Goal: Task Accomplishment & Management: Manage account settings

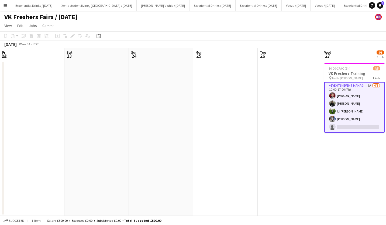
scroll to position [0, 162]
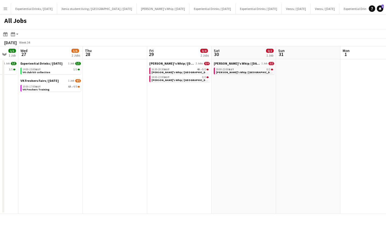
scroll to position [0, 175]
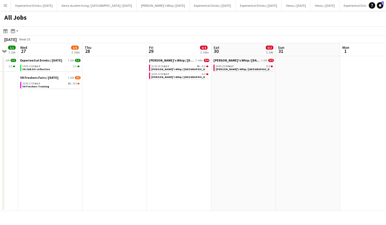
click at [181, 70] on span "[PERSON_NAME]'s Whip / [GEOGRAPHIC_DATA]" at bounding box center [181, 69] width 60 height 4
click at [4, 6] on app-icon "Menu" at bounding box center [5, 5] width 4 height 4
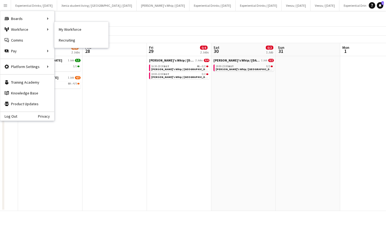
click at [67, 32] on link "My Workforce" at bounding box center [81, 29] width 54 height 11
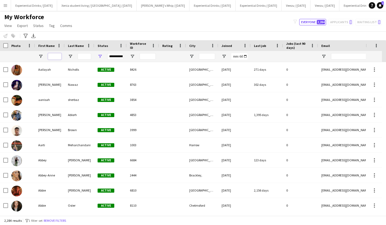
click at [58, 54] on input "First Name Filter Input" at bounding box center [54, 56] width 13 height 6
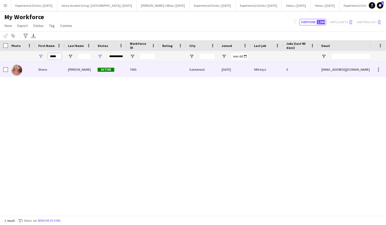
type input "*****"
click at [66, 72] on div "Harkin" at bounding box center [80, 69] width 30 height 15
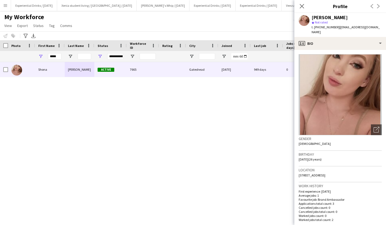
drag, startPoint x: 338, startPoint y: 27, endPoint x: 371, endPoint y: 27, distance: 33.1
click at [371, 27] on span "| shonaharkin6@gmail.com" at bounding box center [345, 29] width 68 height 9
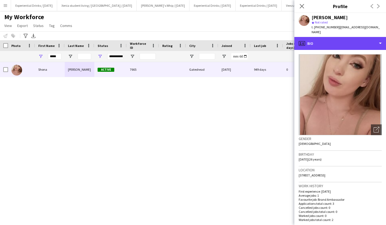
drag, startPoint x: 371, startPoint y: 27, endPoint x: 371, endPoint y: 40, distance: 12.4
click at [371, 40] on div "profile Bio" at bounding box center [340, 43] width 92 height 13
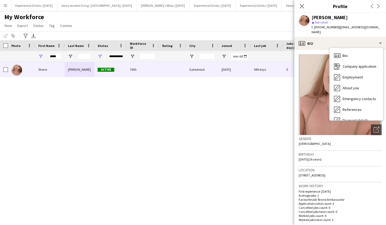
click at [350, 20] on div "star Not rated" at bounding box center [346, 22] width 70 height 5
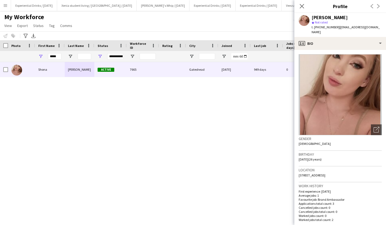
drag, startPoint x: 339, startPoint y: 27, endPoint x: 375, endPoint y: 25, distance: 35.6
click at [375, 25] on div "Shona Harkin star Not rated t. +4407523664011 | shonaharkin6@gmail.com" at bounding box center [340, 25] width 92 height 24
copy span "shonaharkin6@gmail.com"
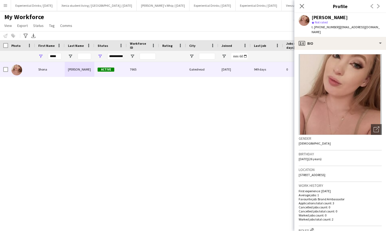
click at [302, 9] on app-icon "Close pop-in" at bounding box center [301, 6] width 6 height 6
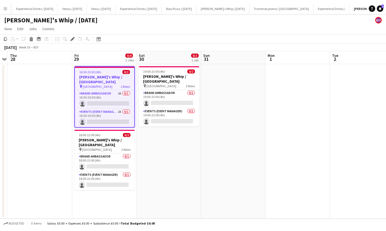
scroll to position [0, 131]
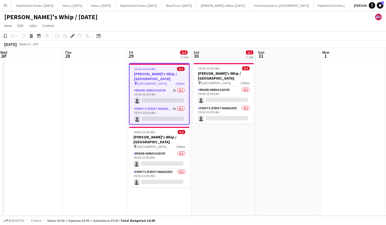
click at [161, 106] on app-card-role "Events (Event Manager) 2A 0/1 16:30-20:30 (4h) single-neutral-actions" at bounding box center [159, 115] width 59 height 18
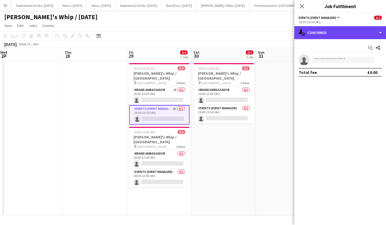
click at [320, 38] on div "single-neutral-actions-check-2 Confirmed" at bounding box center [340, 32] width 92 height 13
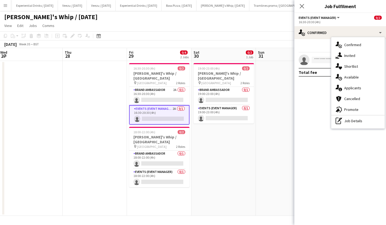
click at [348, 88] on div "single-neutral-actions-information Applicants" at bounding box center [357, 87] width 53 height 11
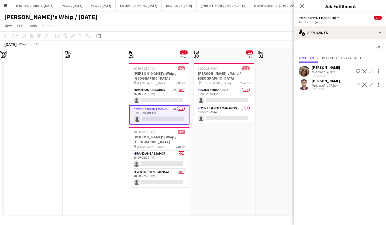
click at [167, 90] on app-card-role "Brand Ambassador 2A 0/1 16:30-20:30 (4h) single-neutral-actions" at bounding box center [159, 96] width 60 height 18
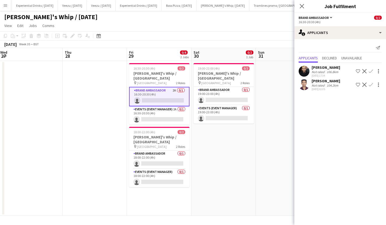
click at [371, 71] on app-icon "Confirm" at bounding box center [370, 71] width 4 height 4
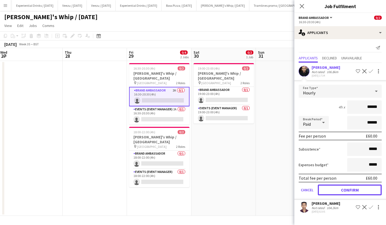
click at [345, 185] on button "Confirm" at bounding box center [349, 189] width 64 height 11
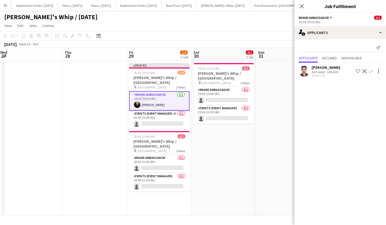
click at [174, 116] on app-card-role "Events (Event Manager) 2A 0/1 16:30-20:30 (4h) single-neutral-actions" at bounding box center [159, 119] width 60 height 18
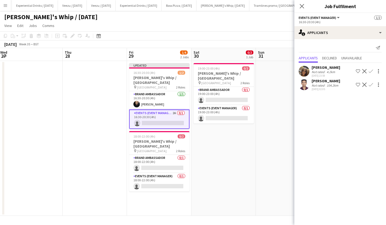
click at [371, 70] on app-icon "Confirm" at bounding box center [370, 71] width 4 height 4
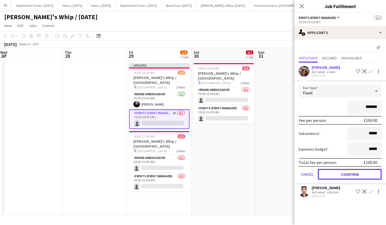
click at [347, 172] on button "Confirm" at bounding box center [349, 174] width 64 height 11
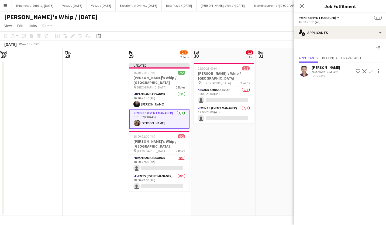
click at [303, 7] on icon "Close pop-in" at bounding box center [301, 6] width 4 height 4
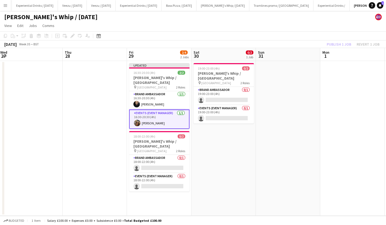
click at [308, 50] on app-board-header-date "Sun 31" at bounding box center [288, 54] width 64 height 13
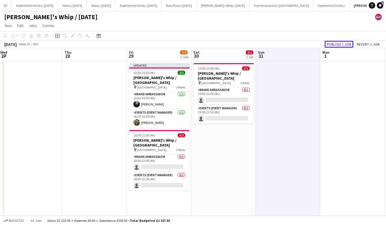
click at [340, 43] on button "Publish 1 job" at bounding box center [338, 44] width 29 height 7
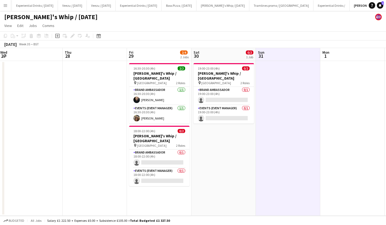
click at [156, 152] on app-card-role "Brand Ambassador 0/1 18:00-22:00 (4h) single-neutral-actions" at bounding box center [159, 158] width 60 height 18
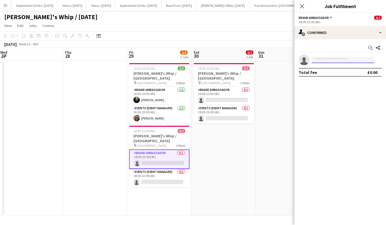
click at [327, 61] on input at bounding box center [342, 60] width 62 height 6
type input "*****"
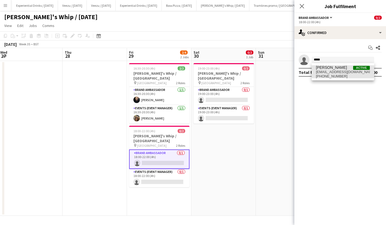
click at [334, 72] on span "shonaharkin6@gmail.com" at bounding box center [343, 72] width 54 height 4
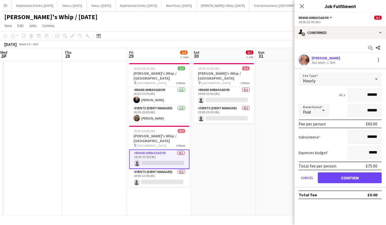
click at [378, 58] on div at bounding box center [378, 58] width 1 height 1
click at [359, 105] on button "Remove" at bounding box center [360, 108] width 42 height 13
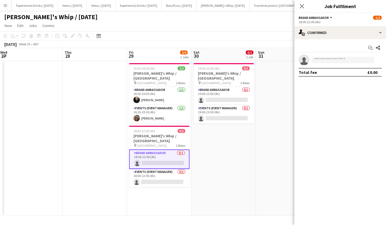
click at [301, 6] on icon "Close pop-in" at bounding box center [301, 6] width 4 height 4
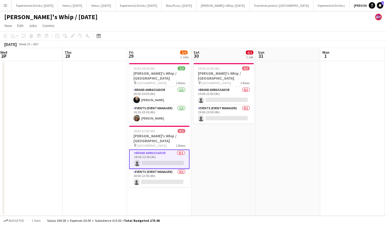
click at [308, 29] on app-page-menu "View Day view expanded Day view collapsed Month view Date picker Jump to today …" at bounding box center [193, 26] width 386 height 10
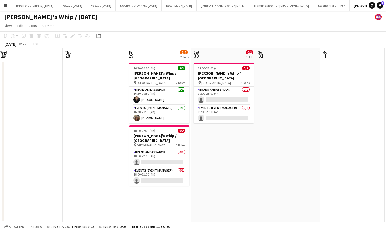
click at [153, 94] on app-card-role "Brand Ambassador 1/1 16:30-20:30 (4h) Calum Barmby" at bounding box center [159, 96] width 60 height 18
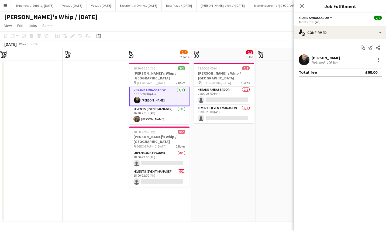
click at [323, 55] on div "Calum Barmby Not rated 106.8km" at bounding box center [340, 59] width 92 height 11
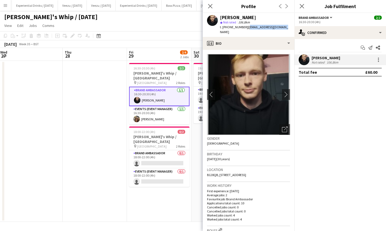
drag, startPoint x: 245, startPoint y: 26, endPoint x: 286, endPoint y: 27, distance: 40.7
click at [286, 27] on div "Calum Barmby star Not rated 106.8km t. +447931076506 | calumbarmby1@gmail.com" at bounding box center [249, 25] width 92 height 24
copy span "calumbarmby1@gmail.com"
click at [160, 112] on app-card-role "Events (Event Manager) 1/1 16:30-20:30 (4h) Maylinda Perlesi" at bounding box center [159, 115] width 60 height 18
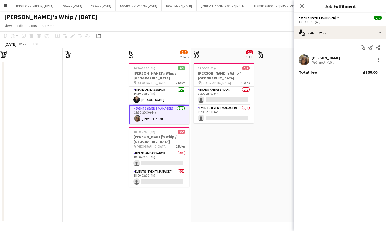
click at [317, 56] on div "Maylinda Perlesi" at bounding box center [325, 57] width 29 height 5
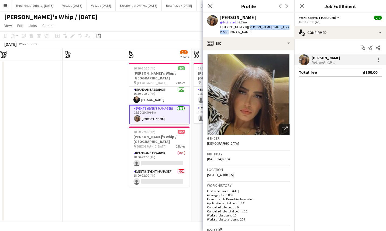
drag, startPoint x: 249, startPoint y: 27, endPoint x: 286, endPoint y: 27, distance: 37.7
click at [286, 27] on span "| majlinda.perlesi@hotmail.com" at bounding box center [254, 29] width 69 height 9
copy span "majlinda.perlesi@hotmail.com"
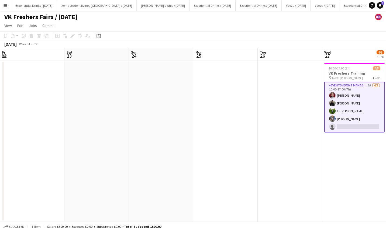
scroll to position [0, 162]
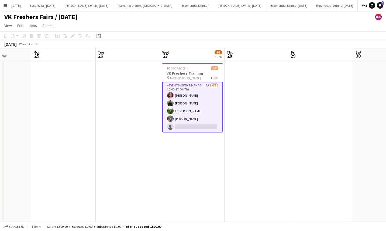
click at [1, 4] on button "Menu" at bounding box center [5, 5] width 11 height 11
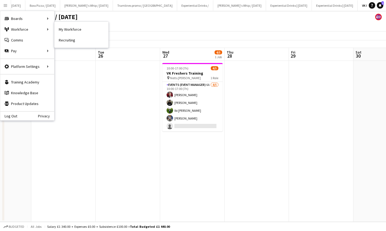
click at [61, 30] on link "My Workforce" at bounding box center [81, 29] width 54 height 11
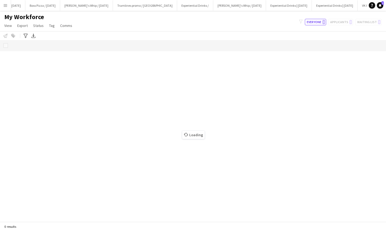
click at [5, 4] on app-icon "Menu" at bounding box center [5, 5] width 4 height 4
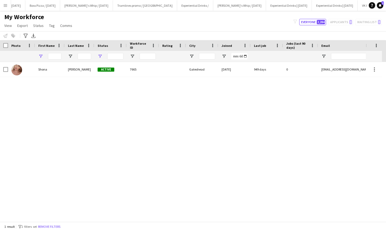
type input "*****"
type input "**********"
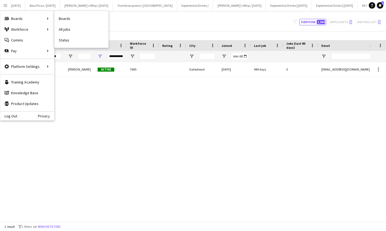
click at [74, 32] on link "All jobs" at bounding box center [81, 29] width 54 height 11
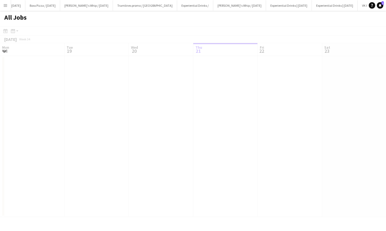
scroll to position [0, 129]
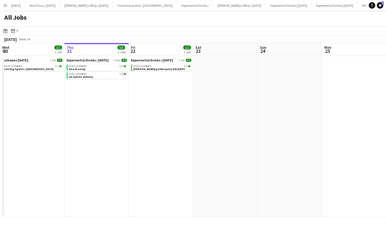
click at [5, 5] on app-icon "Menu" at bounding box center [5, 5] width 4 height 4
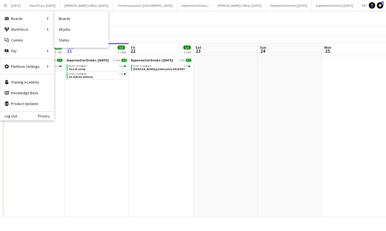
click at [69, 28] on link "All jobs" at bounding box center [81, 29] width 54 height 11
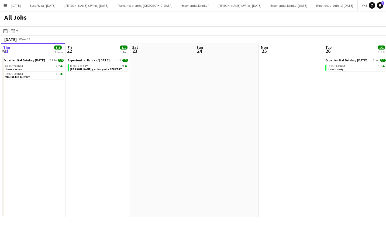
scroll to position [0, 128]
click at [4, 7] on app-icon "Menu" at bounding box center [5, 5] width 4 height 4
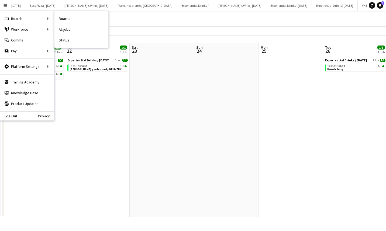
click at [79, 20] on link "Boards" at bounding box center [81, 18] width 54 height 11
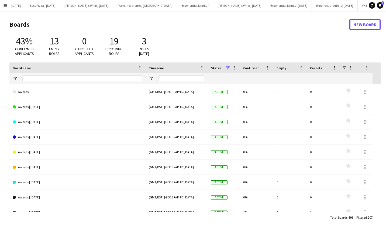
click at [366, 25] on link "New Board" at bounding box center [364, 24] width 31 height 11
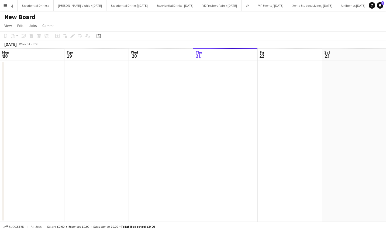
scroll to position [0, 129]
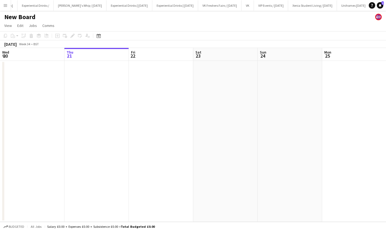
click at [33, 18] on h1 "New Board" at bounding box center [19, 17] width 31 height 8
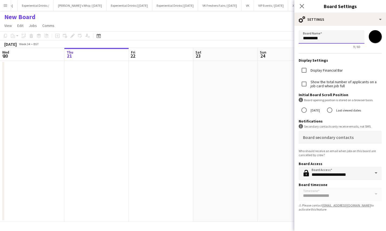
drag, startPoint x: 329, startPoint y: 39, endPoint x: 244, endPoint y: 36, distance: 85.7
click at [244, 36] on body "Menu Boards Boards Boards All jobs Status Workforce Workforce My Workforce Recr…" at bounding box center [193, 115] width 386 height 231
type input "**********"
click at [373, 34] on input "*******" at bounding box center [374, 36] width 19 height 19
type input "*******"
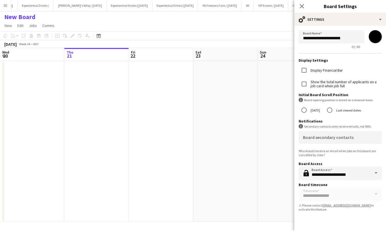
click at [302, 6] on icon at bounding box center [301, 6] width 4 height 4
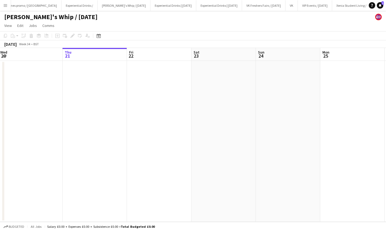
scroll to position [0, 475]
click at [98, 6] on button "Shanky's Whip / Aug 25 Close" at bounding box center [124, 5] width 53 height 11
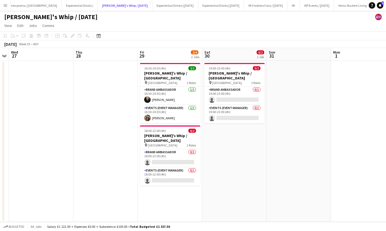
scroll to position [0, 184]
click at [163, 133] on h3 "Shanky's Whip / Newcastle" at bounding box center [169, 138] width 60 height 10
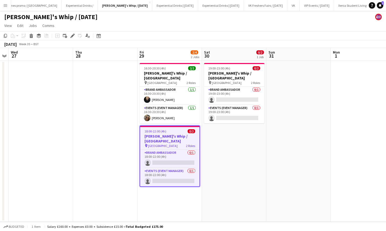
click at [5, 34] on icon at bounding box center [5, 36] width 3 height 4
click at [354, 2] on button "Shanky's Whip / Sept 25 Close" at bounding box center [380, 5] width 53 height 11
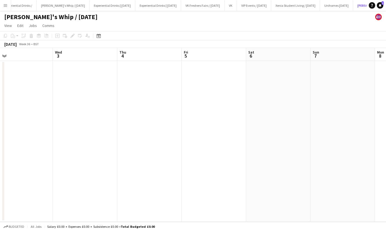
scroll to position [0, 205]
click at [212, 82] on app-date-cell at bounding box center [213, 141] width 64 height 161
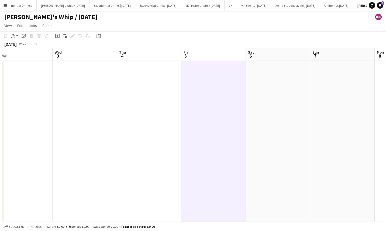
click at [15, 38] on div "Paste" at bounding box center [13, 36] width 6 height 6
click at [18, 45] on link "Paste Ctrl+V" at bounding box center [39, 46] width 51 height 5
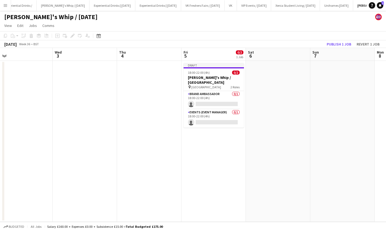
click at [309, 74] on app-date-cell at bounding box center [278, 141] width 64 height 161
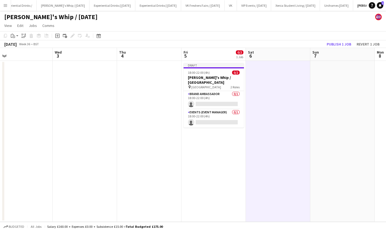
click at [222, 75] on app-job-card "Draft 18:00-22:00 (4h) 0/2 Shanky's Whip / Newcastle pin Newcastle 2 Roles Bran…" at bounding box center [213, 95] width 60 height 65
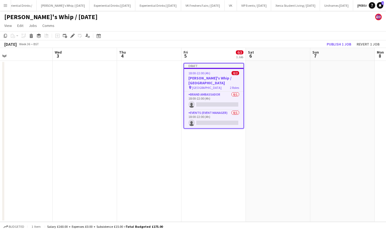
click at [31, 34] on icon at bounding box center [31, 34] width 4 height 1
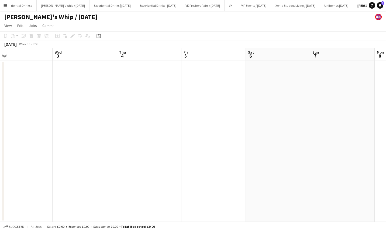
click at [226, 95] on app-date-cell at bounding box center [213, 141] width 64 height 161
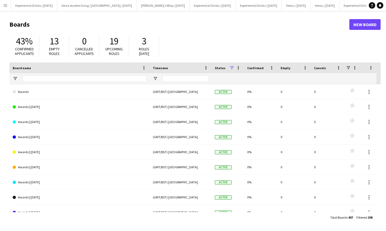
click at [5, 4] on app-icon "Menu" at bounding box center [5, 5] width 4 height 4
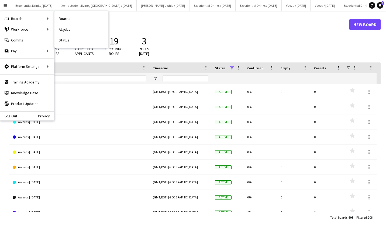
click at [76, 25] on link "All jobs" at bounding box center [81, 29] width 54 height 11
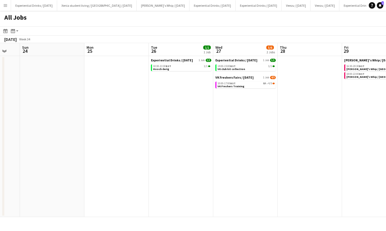
scroll to position [0, 173]
click at [173, 68] on link "10:30-13:30 BST 1/1 Hooch derig" at bounding box center [181, 67] width 57 height 6
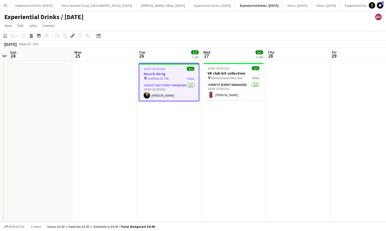
scroll to position [0, 132]
